Goal: Task Accomplishment & Management: Manage account settings

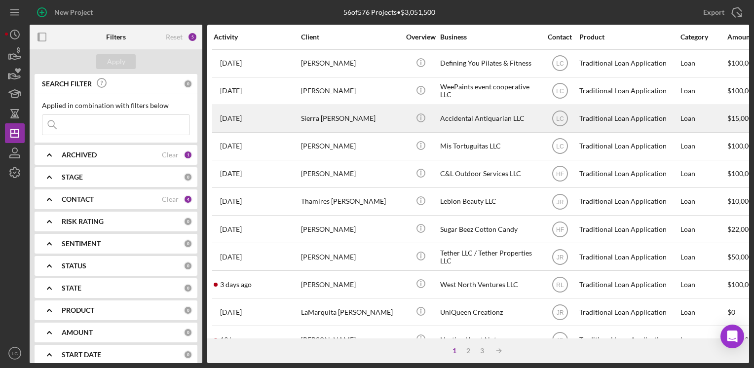
click at [337, 119] on div "Sierra [PERSON_NAME]" at bounding box center [350, 119] width 99 height 26
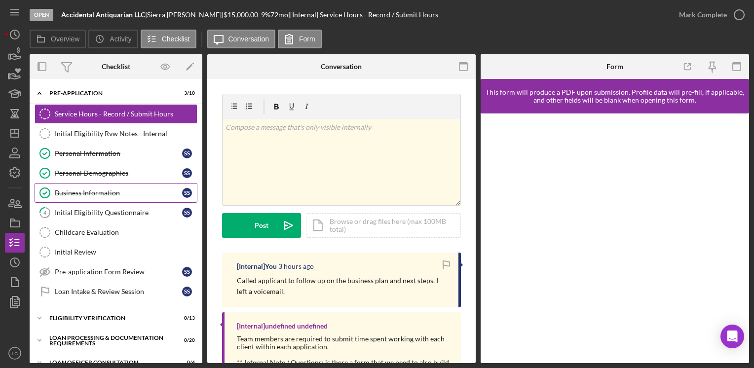
click at [75, 190] on div "Business Information" at bounding box center [118, 193] width 127 height 8
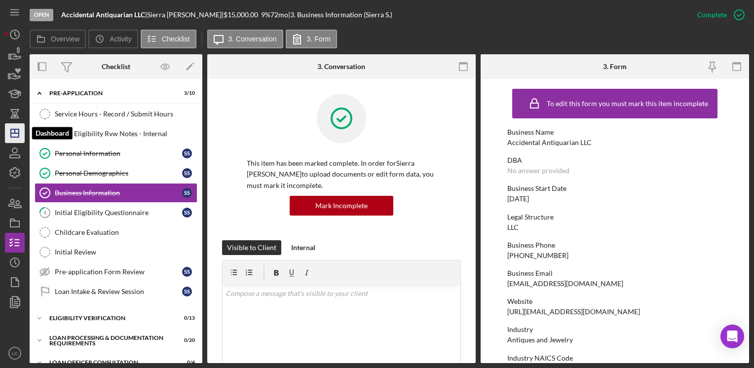
click at [16, 132] on icon "Icon/Dashboard" at bounding box center [14, 133] width 25 height 25
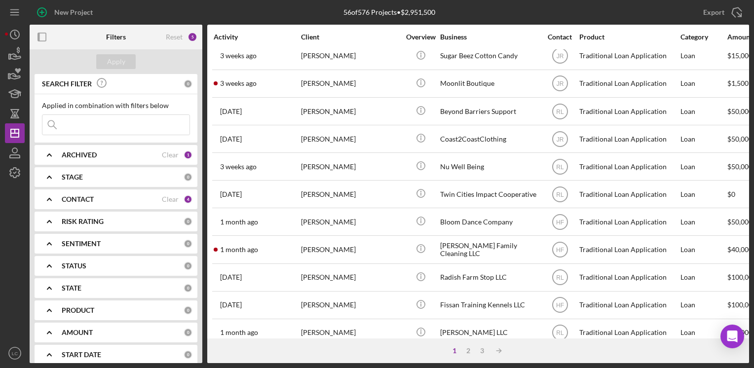
scroll to position [415, 0]
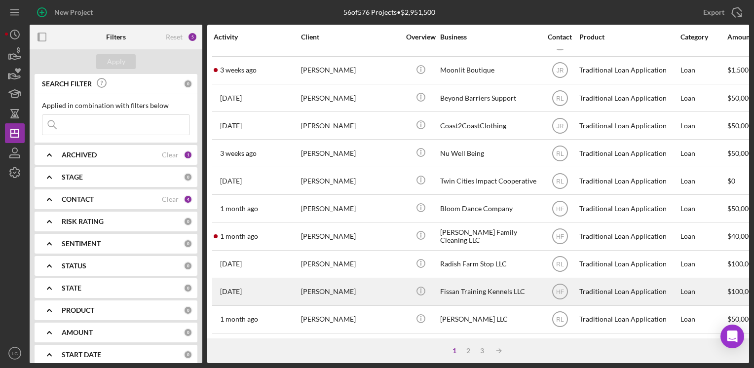
click at [505, 283] on div "Fissan Training Kennels LLC" at bounding box center [489, 292] width 99 height 26
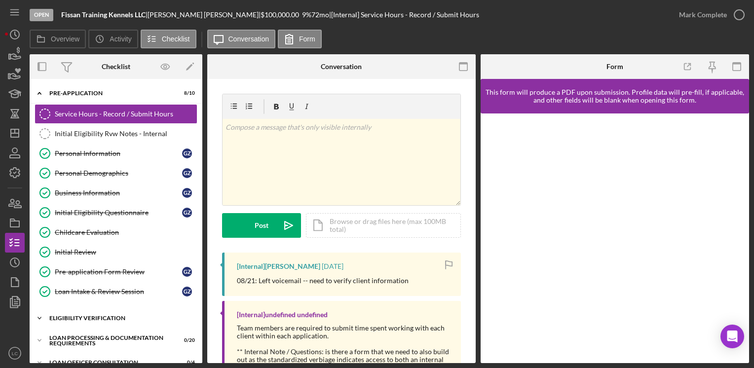
click at [43, 313] on icon "Icon/Expander" at bounding box center [40, 318] width 20 height 20
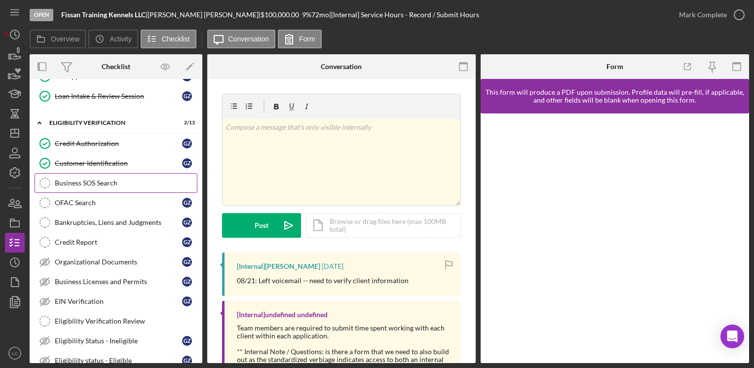
scroll to position [197, 0]
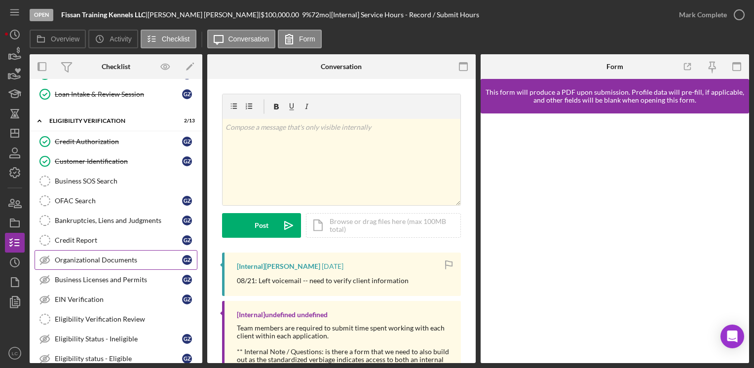
click at [99, 256] on div "Organizational Documents" at bounding box center [118, 260] width 127 height 8
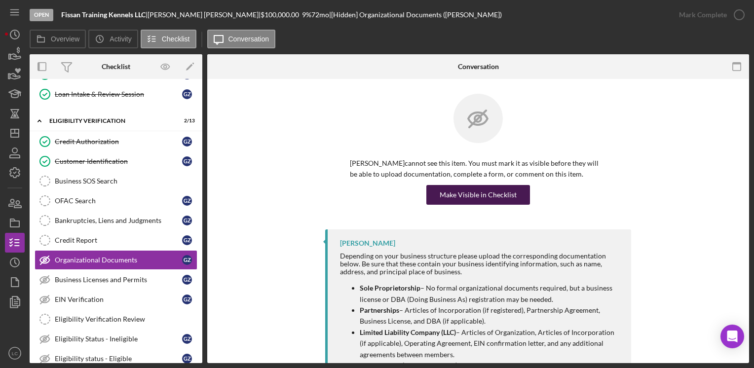
click at [460, 194] on div "Make Visible in Checklist" at bounding box center [477, 195] width 77 height 20
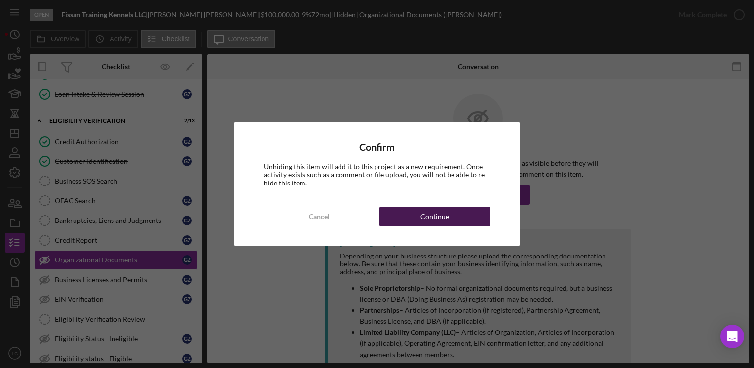
drag, startPoint x: 422, startPoint y: 207, endPoint x: 399, endPoint y: 214, distance: 23.9
click at [420, 207] on button "Continue" at bounding box center [434, 217] width 110 height 20
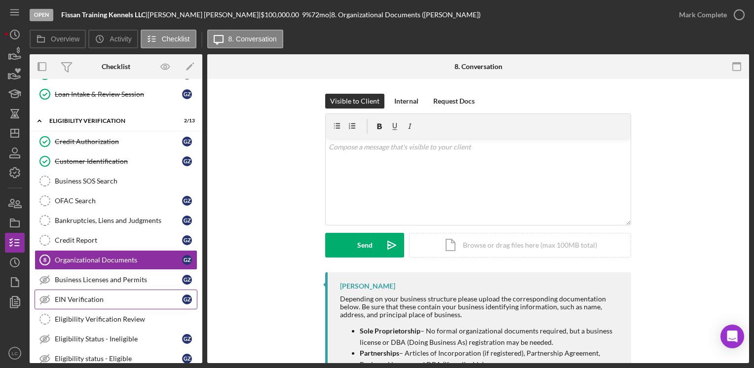
click at [67, 296] on div "EIN Verification" at bounding box center [118, 299] width 127 height 8
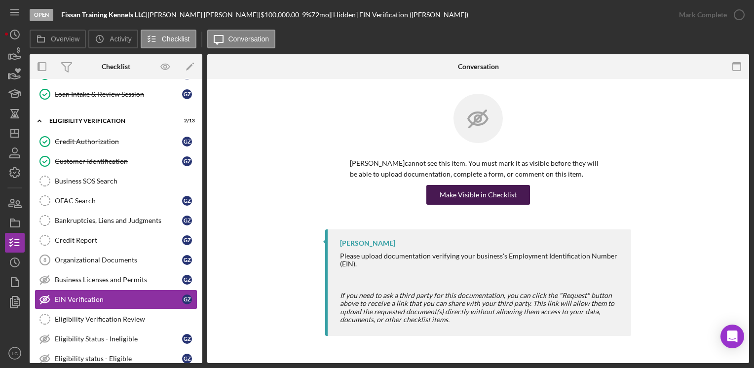
click at [456, 203] on div "Make Visible in Checklist" at bounding box center [477, 195] width 77 height 20
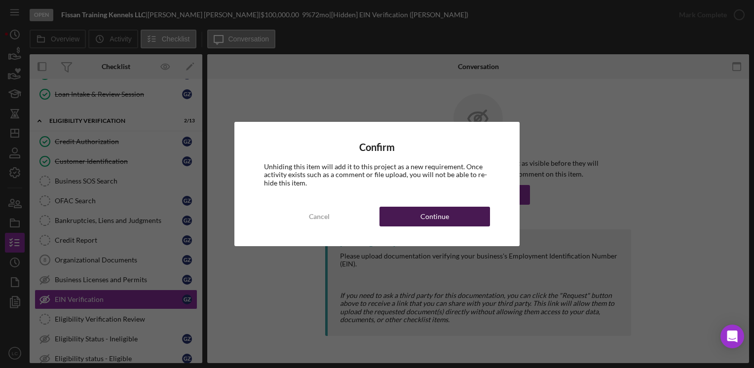
click at [452, 221] on button "Continue" at bounding box center [434, 217] width 110 height 20
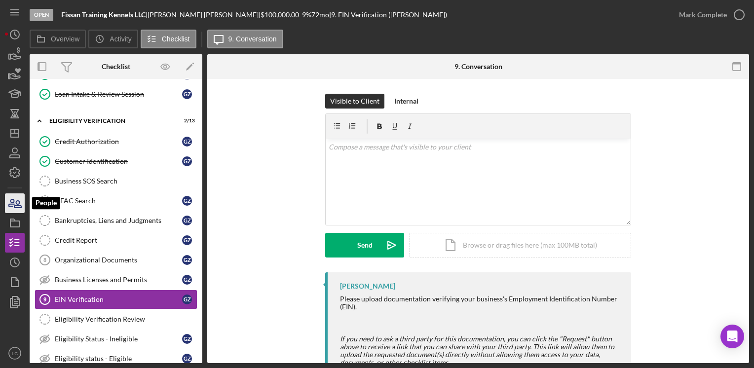
click at [14, 200] on icon "button" at bounding box center [11, 202] width 5 height 7
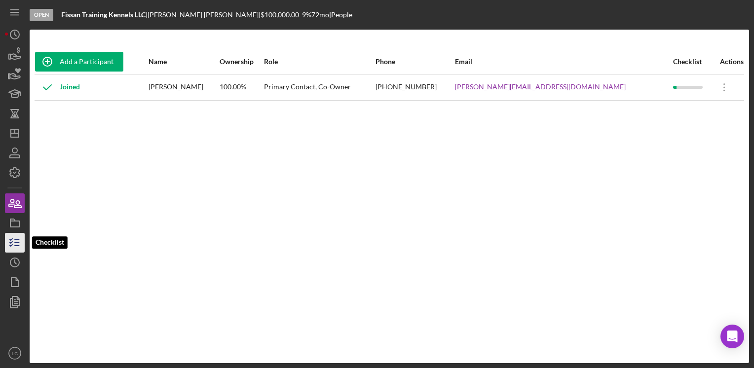
click at [14, 249] on icon "button" at bounding box center [14, 242] width 25 height 25
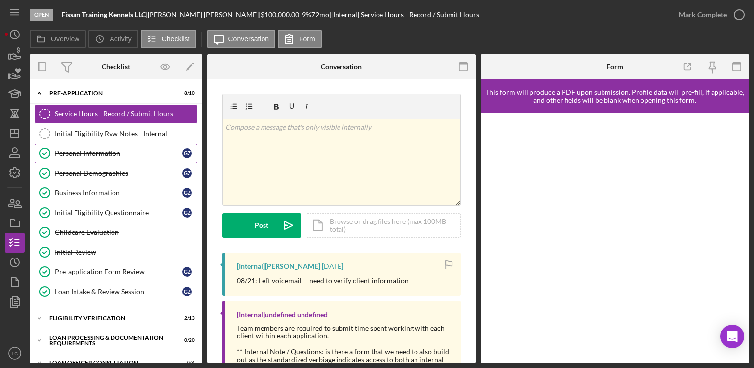
click at [103, 153] on div "Personal Information" at bounding box center [118, 153] width 127 height 8
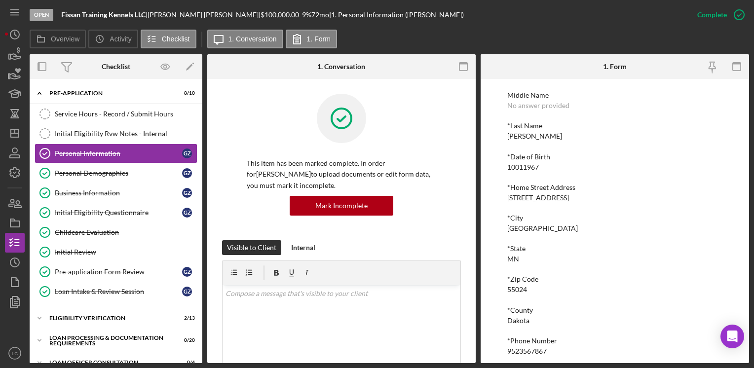
scroll to position [135, 0]
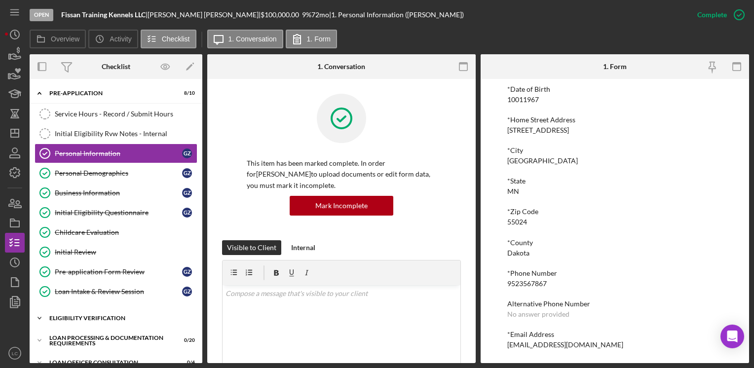
click at [41, 319] on icon "Icon/Expander" at bounding box center [40, 318] width 20 height 20
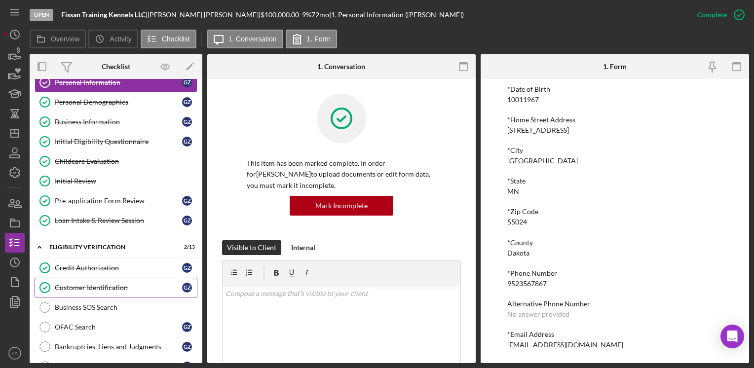
scroll to position [49, 0]
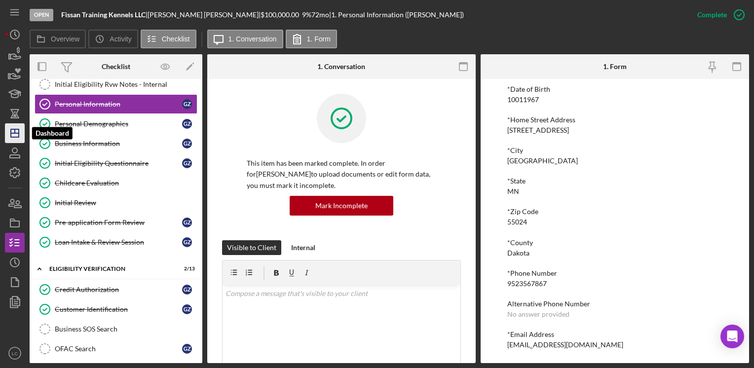
click at [17, 132] on icon "Icon/Dashboard" at bounding box center [14, 133] width 25 height 25
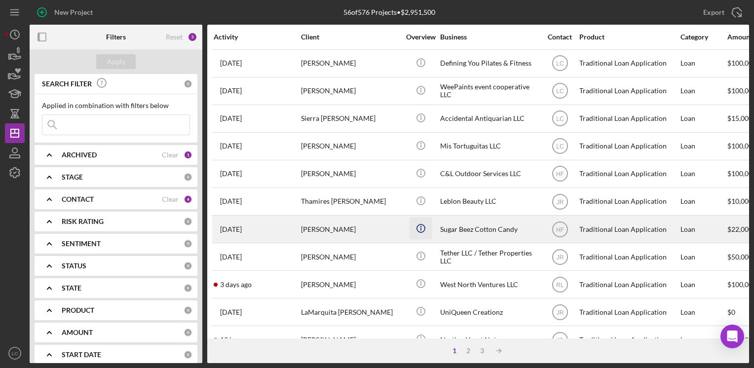
click at [424, 231] on icon "Icon/Info" at bounding box center [420, 229] width 22 height 22
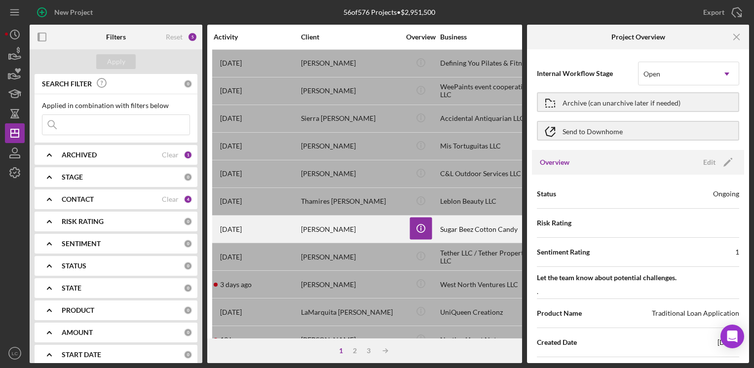
click at [333, 238] on div "[PERSON_NAME]" at bounding box center [350, 229] width 99 height 26
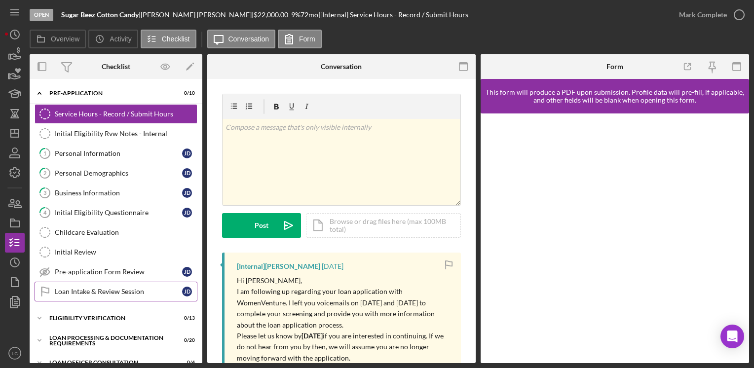
click at [75, 296] on link "Loan Intake & Review Session Loan Intake & Review Session [PERSON_NAME]" at bounding box center [116, 292] width 163 height 20
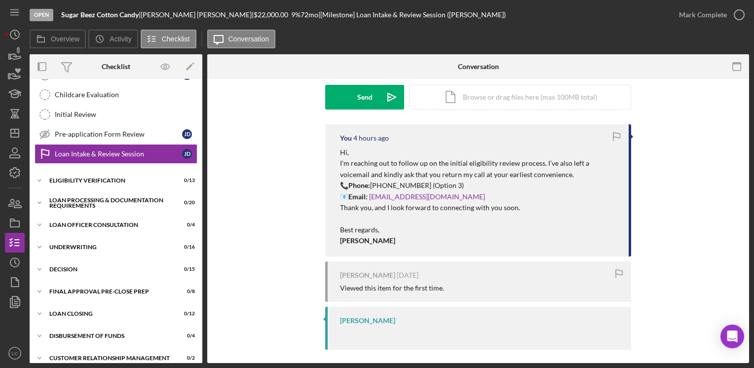
scroll to position [189, 0]
